Goal: Book appointment/travel/reservation

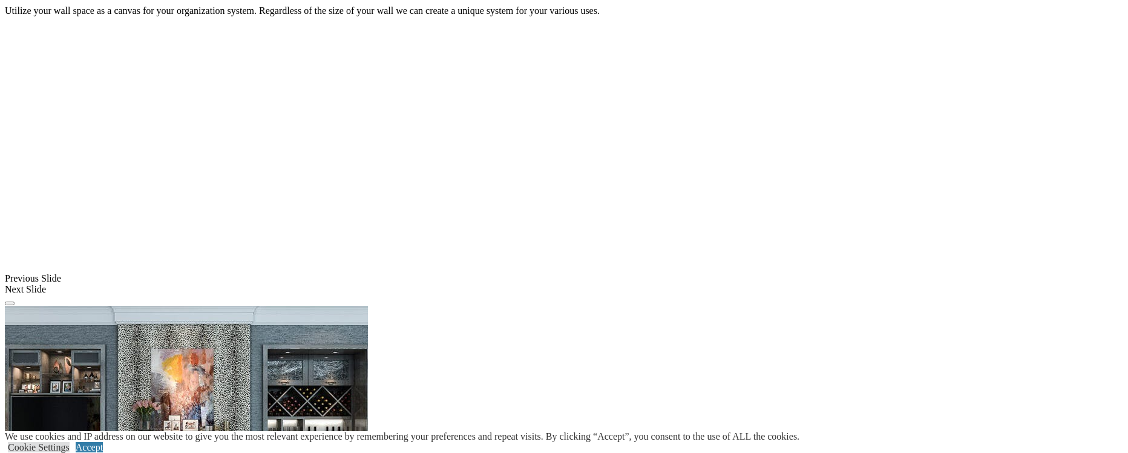
scroll to position [964, 0]
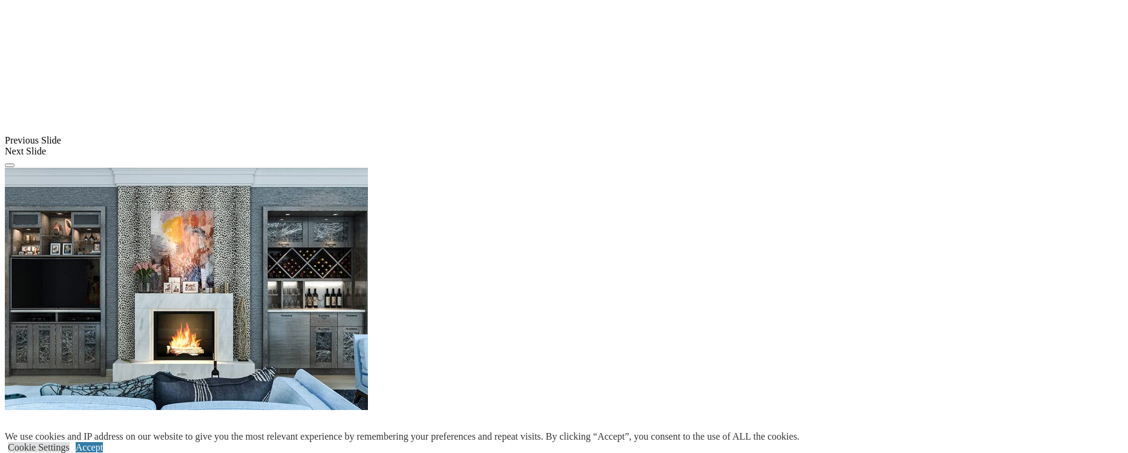
scroll to position [976, 0]
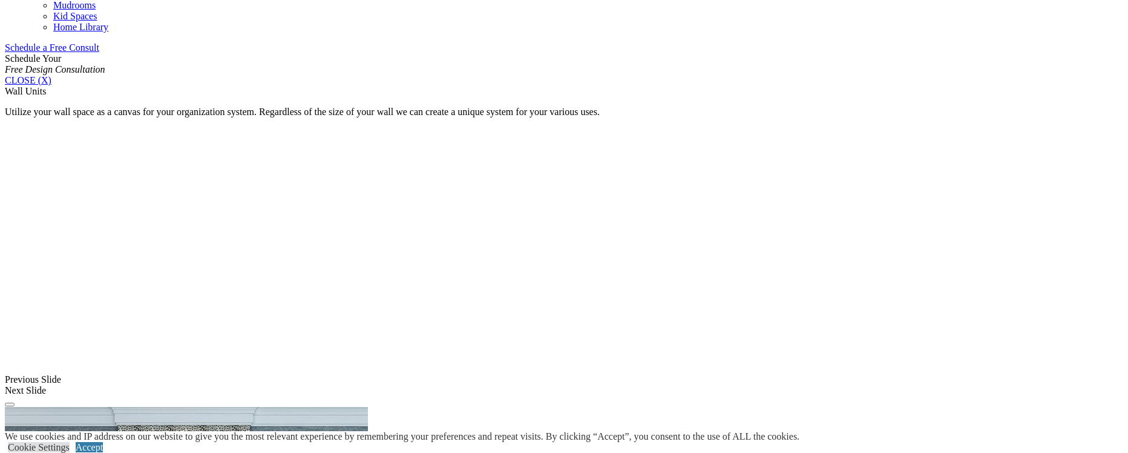
scroll to position [770, 0]
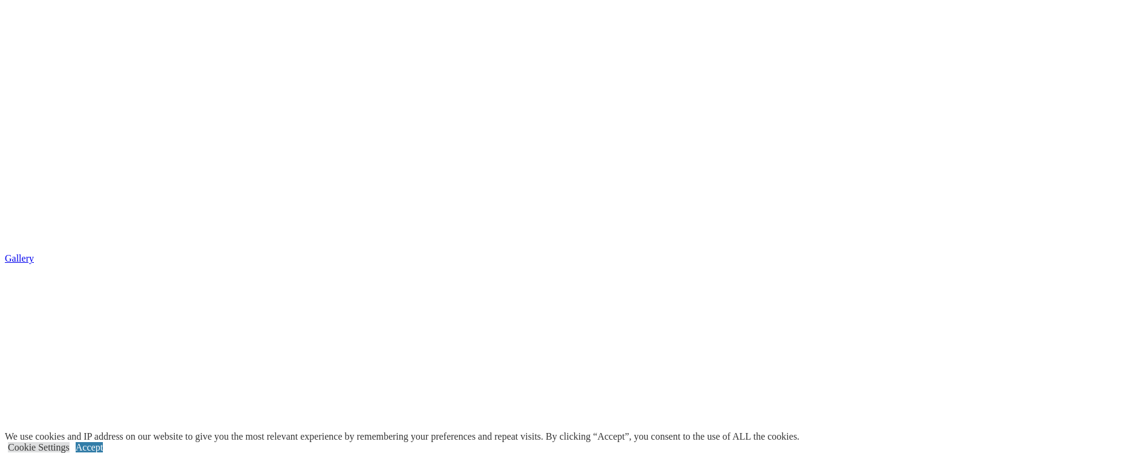
scroll to position [1867, 0]
